Goal: Find specific page/section: Find specific page/section

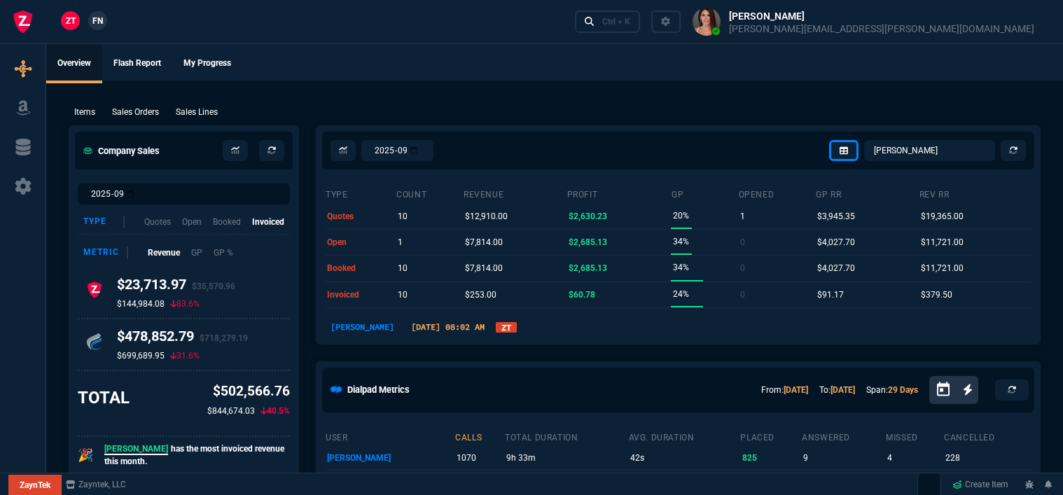
select select "12: [PERSON_NAME]"
click at [630, 18] on div "Ctrl + K" at bounding box center [616, 21] width 28 height 11
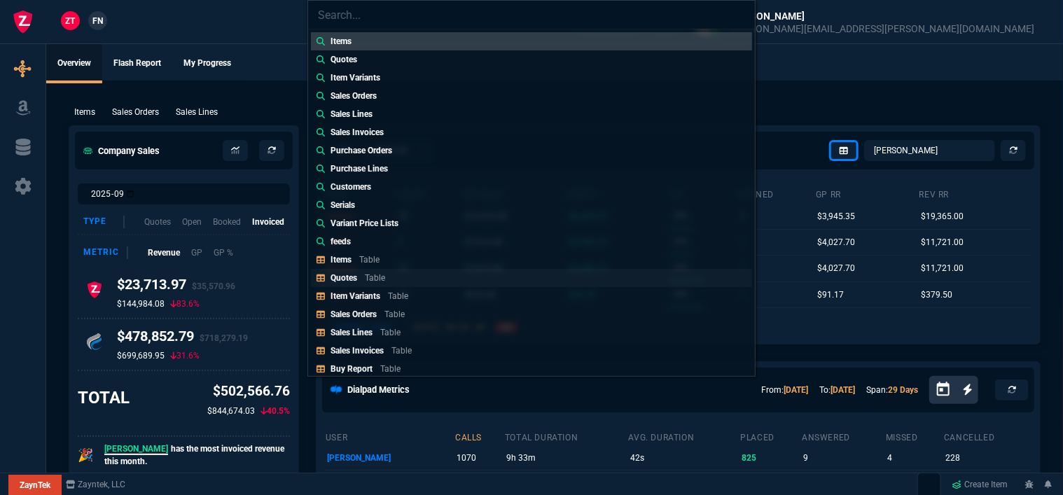
click at [402, 273] on link "Quotes Table" at bounding box center [531, 278] width 441 height 18
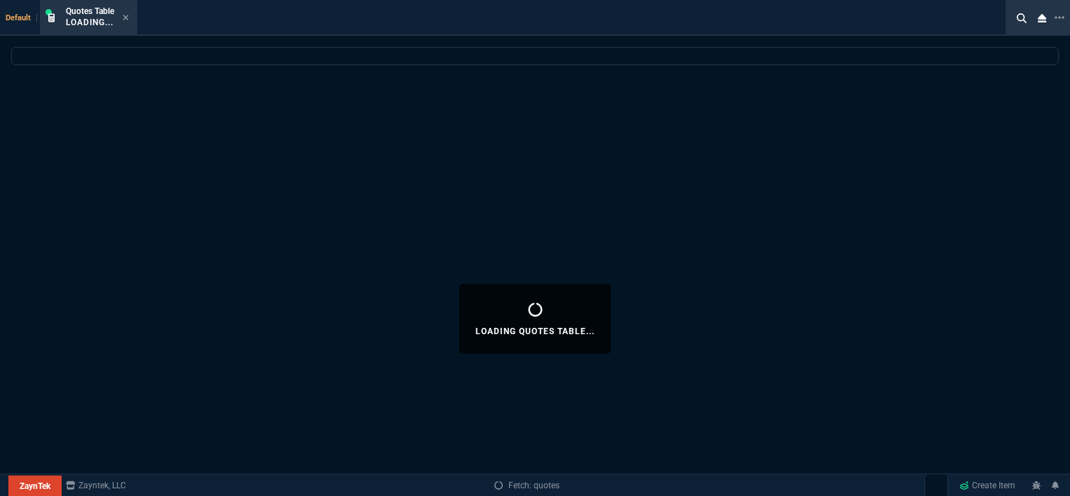
select select
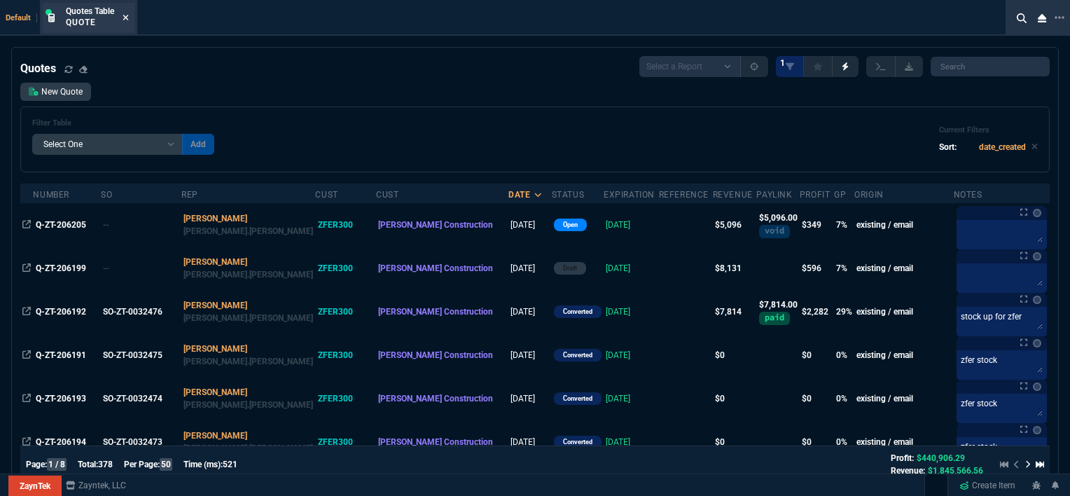
click at [126, 18] on icon at bounding box center [126, 18] width 6 height 6
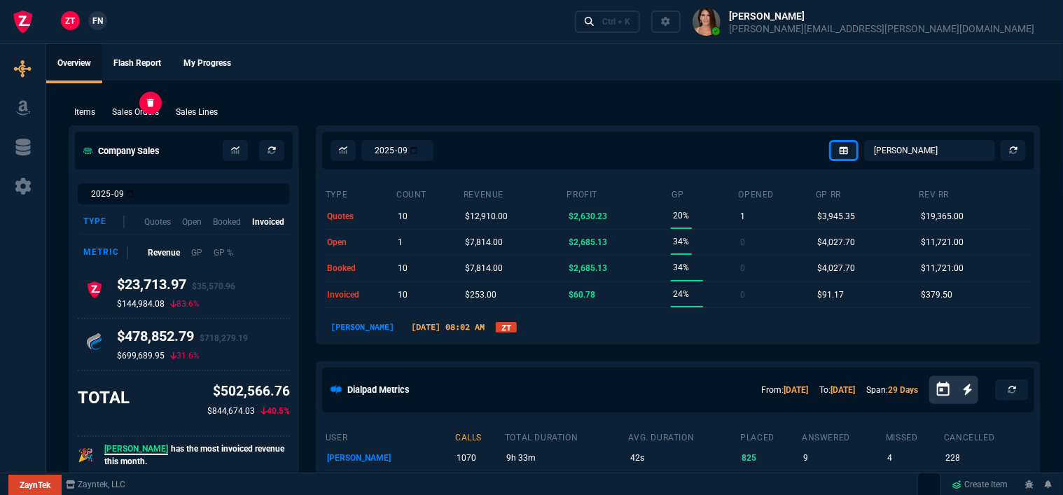
click at [151, 112] on p "Sales Orders" at bounding box center [135, 112] width 47 height 13
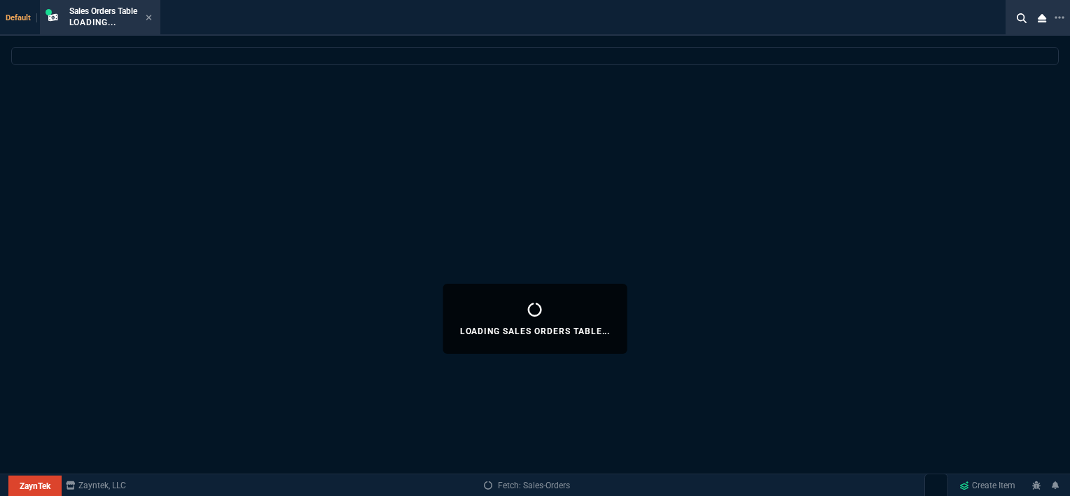
select select
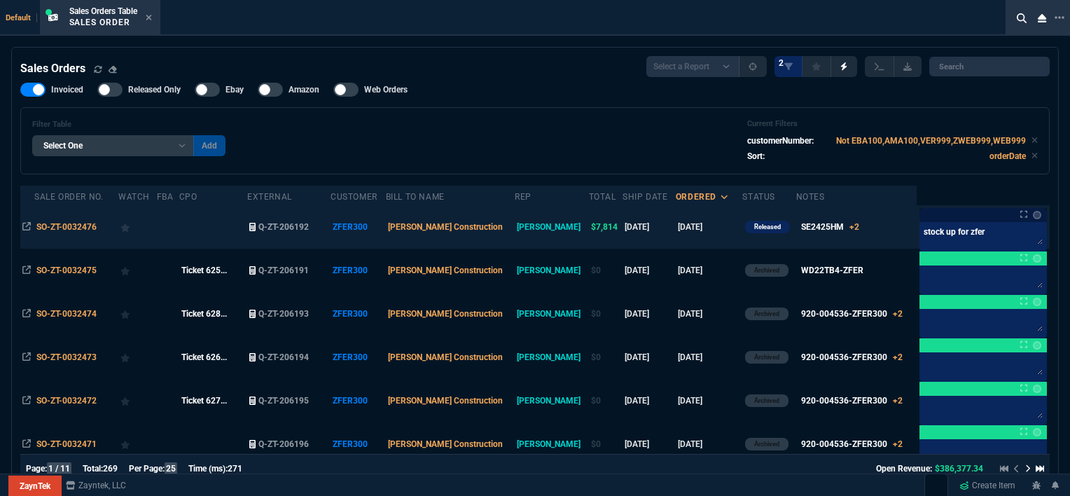
click at [700, 231] on td "[DATE]" at bounding box center [709, 226] width 67 height 43
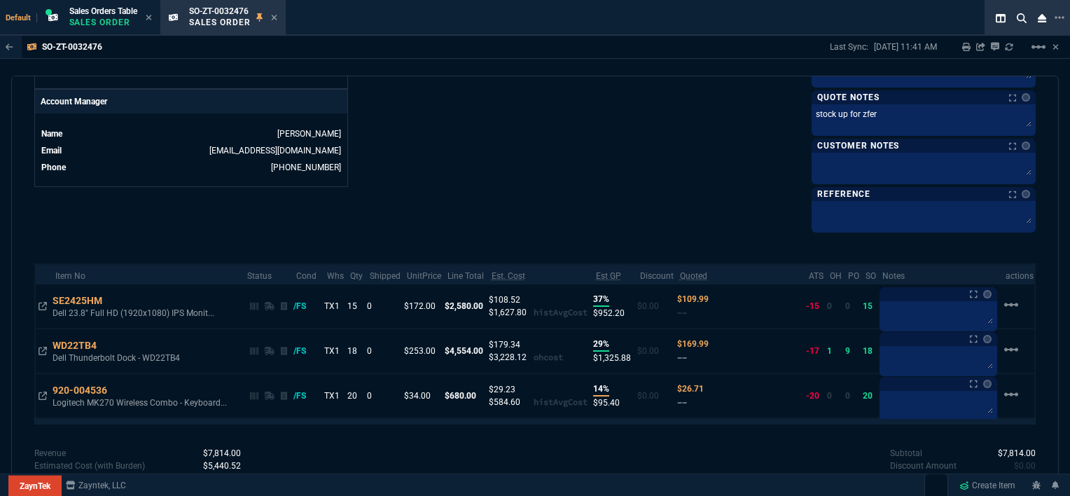
scroll to position [700, 0]
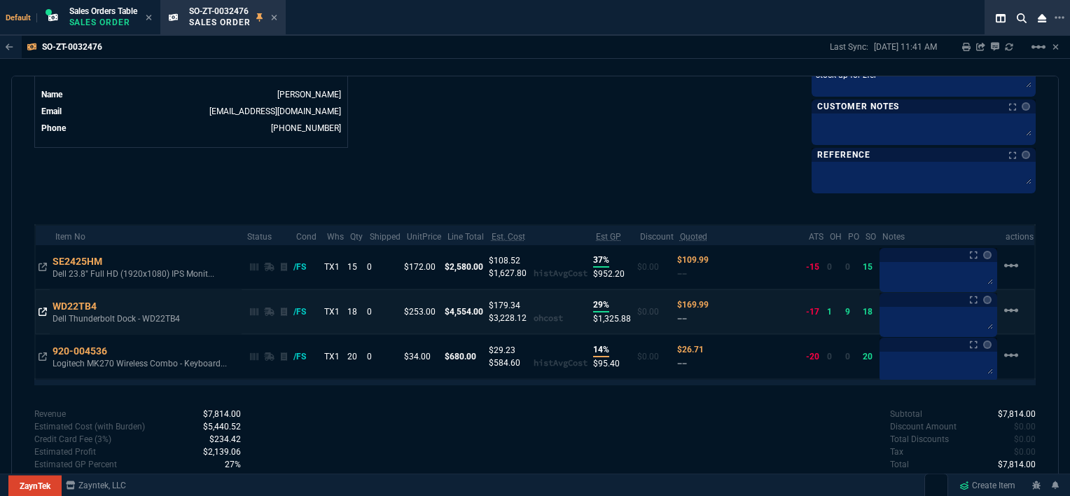
click at [43, 307] on icon at bounding box center [43, 311] width 8 height 8
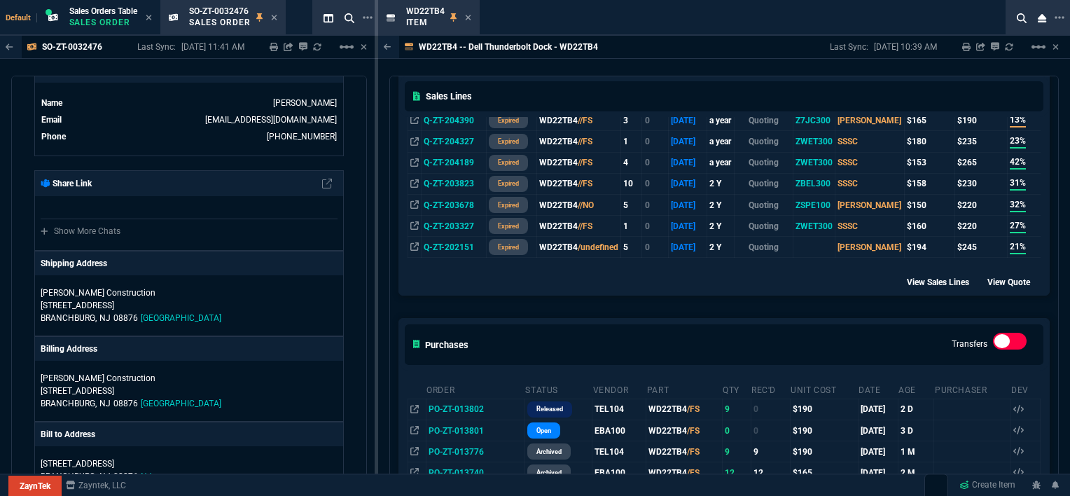
scroll to position [770, 0]
